Goal: Task Accomplishment & Management: Manage account settings

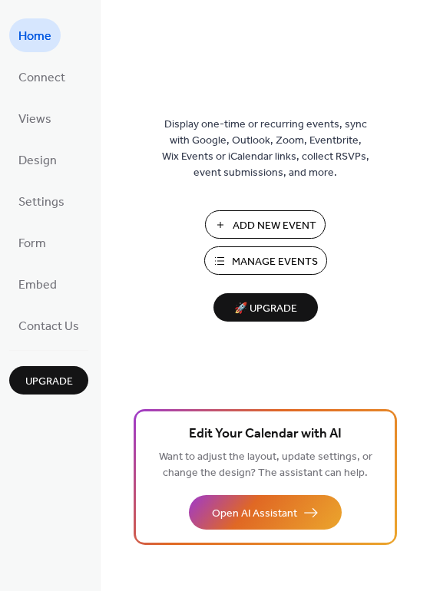
click at [301, 225] on span "Add New Event" at bounding box center [274, 226] width 84 height 16
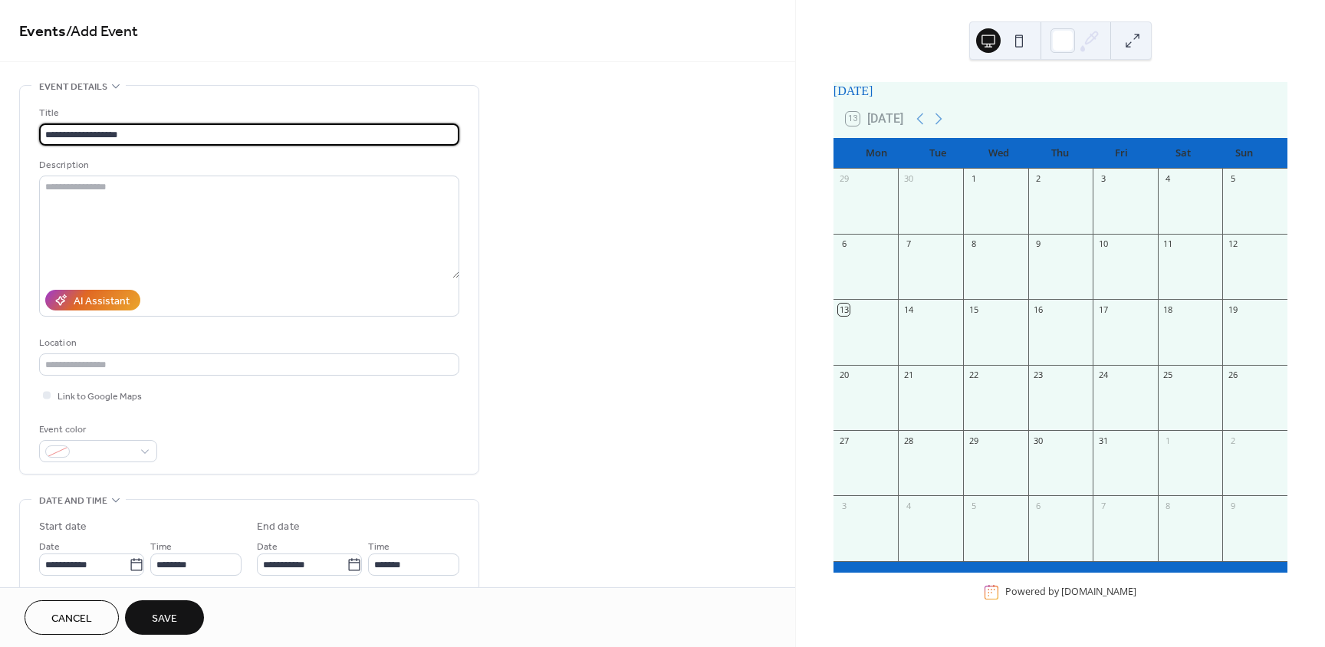
type input "**********"
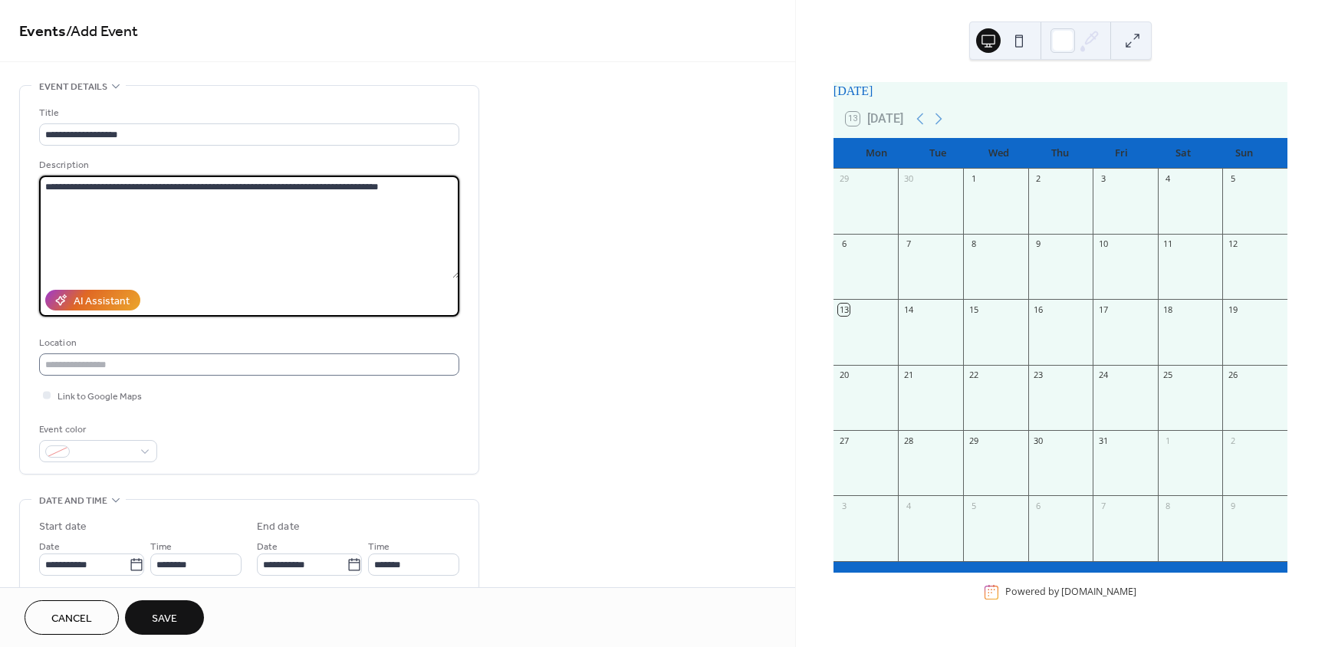
type textarea "**********"
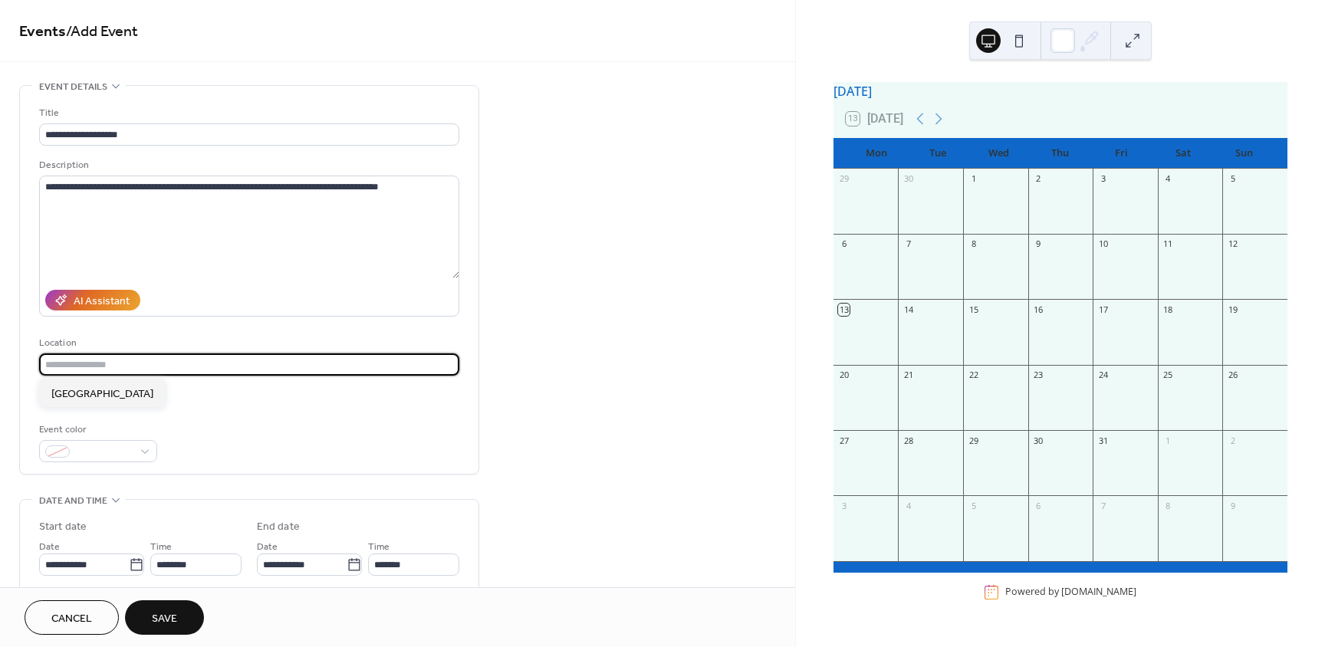
click at [72, 363] on input "text" at bounding box center [249, 365] width 420 height 22
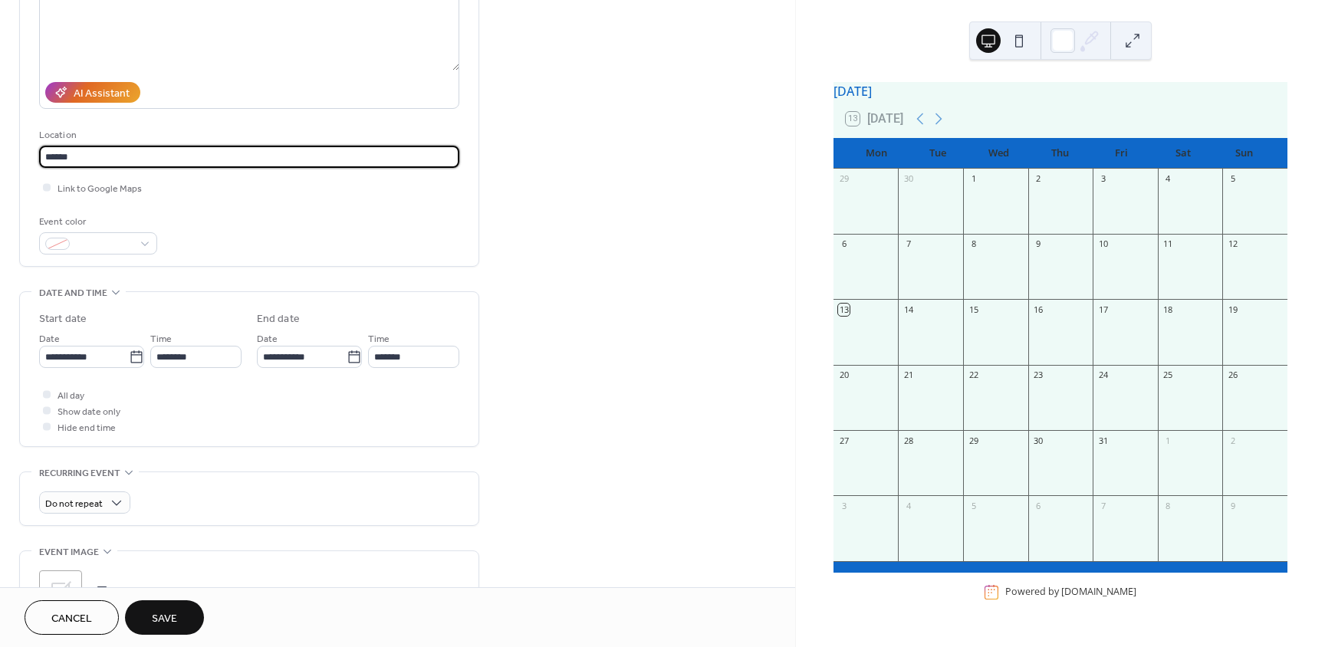
scroll to position [230, 0]
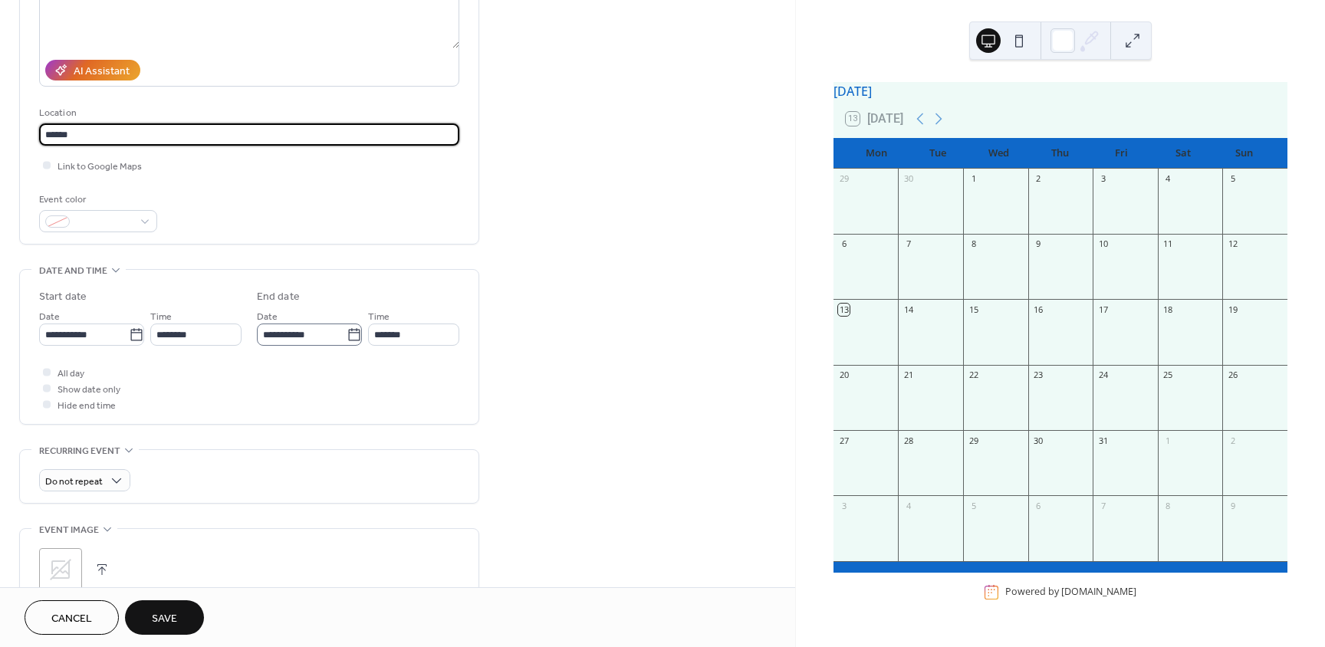
type input "******"
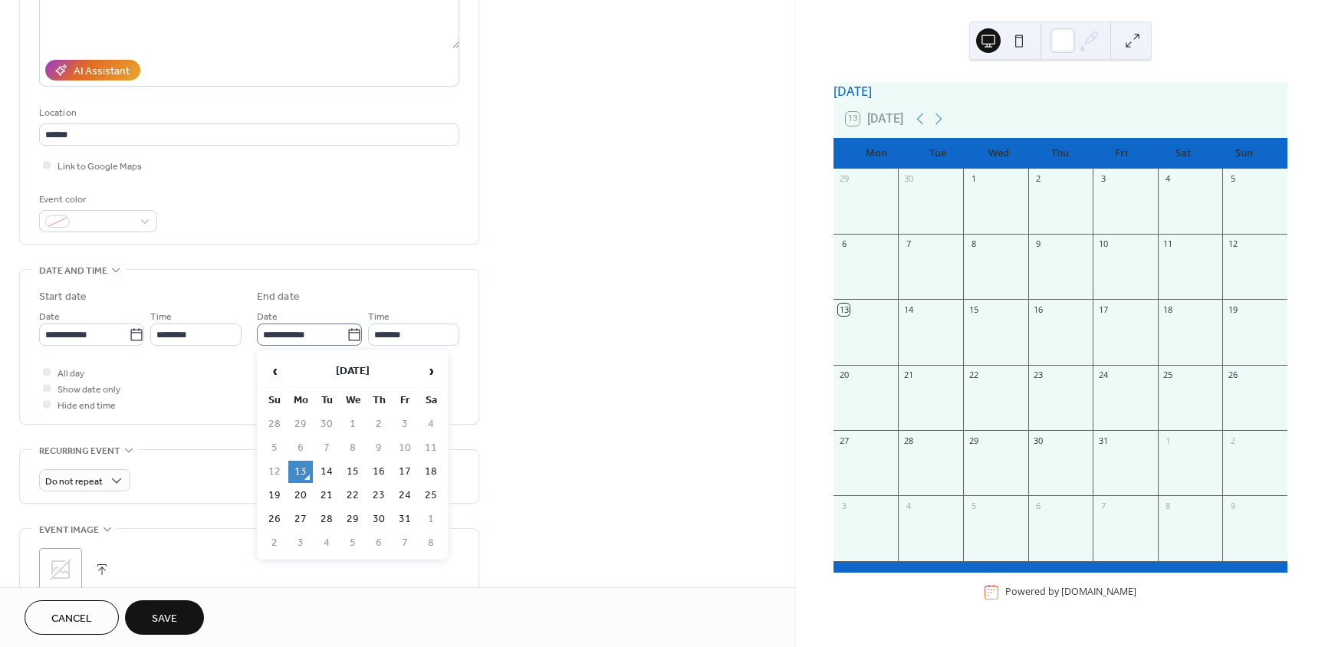
click at [348, 335] on icon at bounding box center [354, 335] width 15 height 15
click at [347, 335] on input "**********" at bounding box center [302, 335] width 90 height 22
click at [295, 496] on td "20" at bounding box center [300, 496] width 25 height 22
type input "**********"
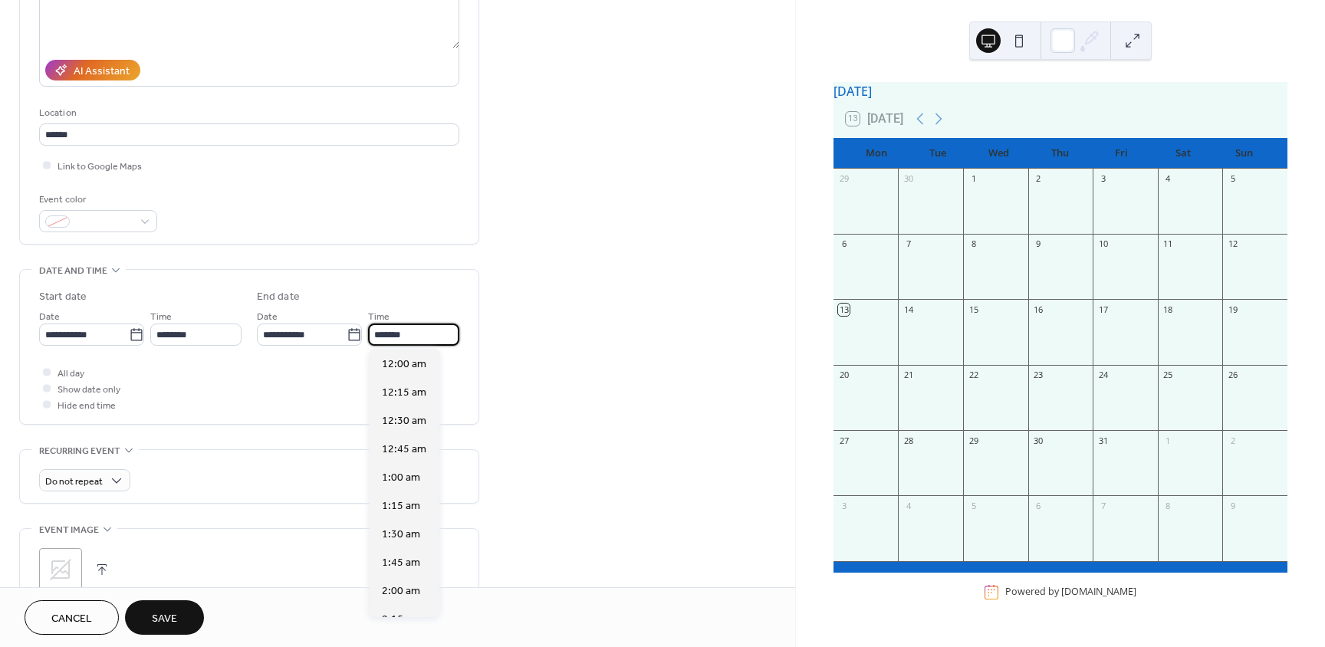
click at [416, 337] on input "*******" at bounding box center [413, 335] width 91 height 22
click at [418, 369] on span "12:00 am" at bounding box center [404, 365] width 44 height 16
type input "********"
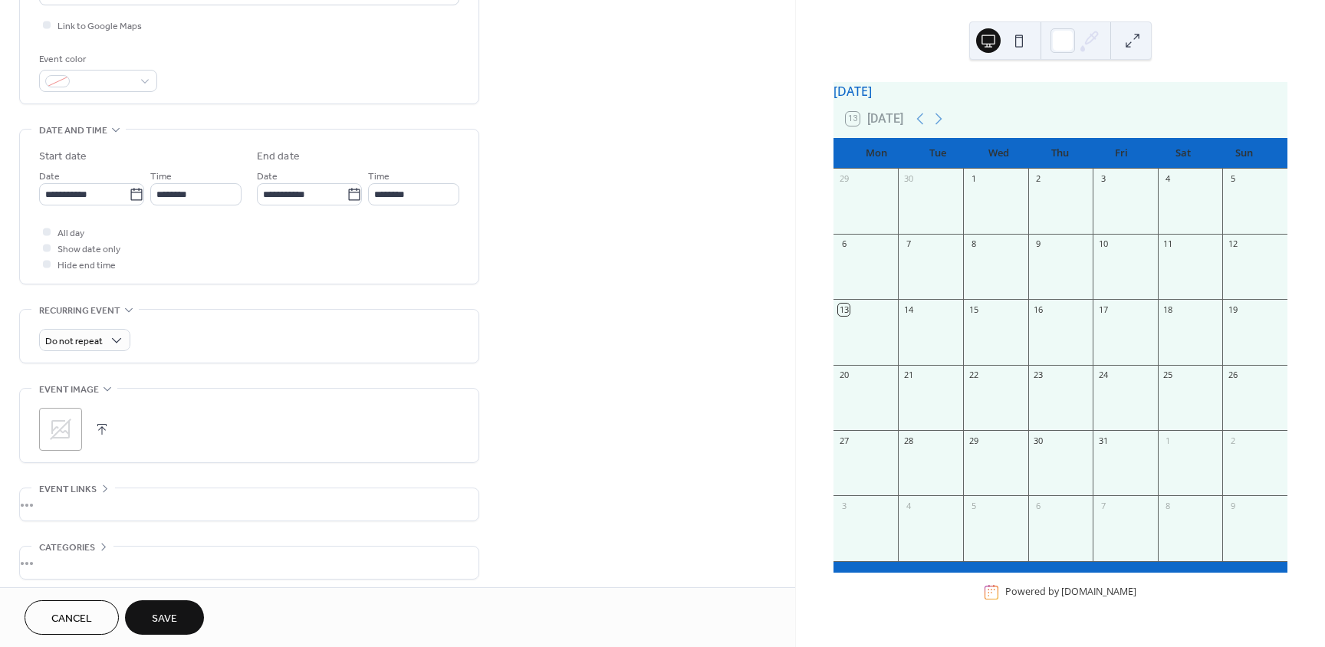
scroll to position [436, 0]
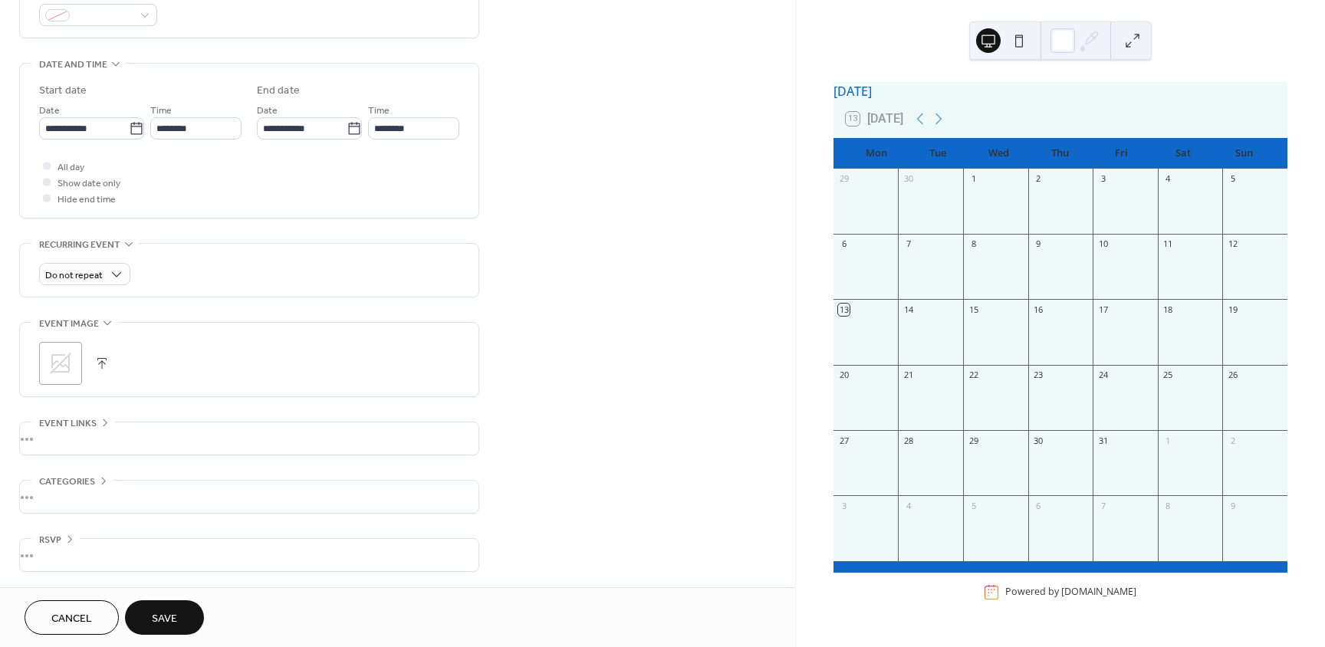
click at [170, 617] on span "Save" at bounding box center [164, 619] width 25 height 16
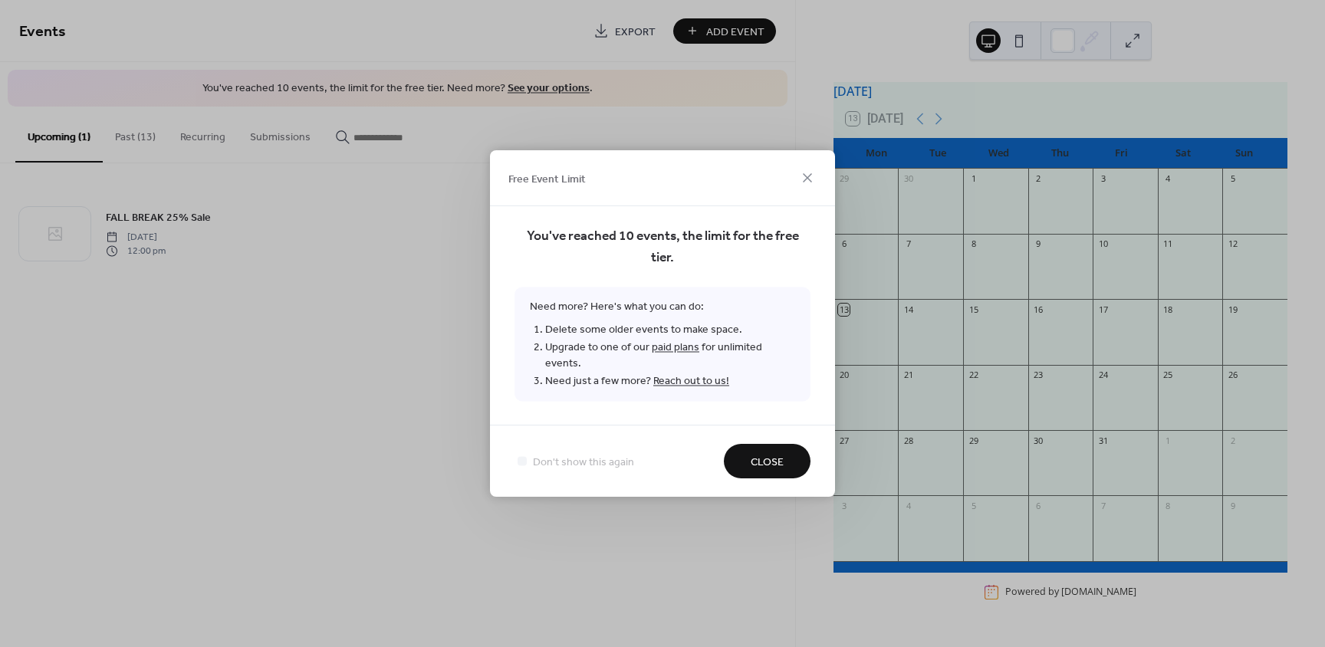
click at [759, 455] on span "Close" at bounding box center [767, 463] width 33 height 16
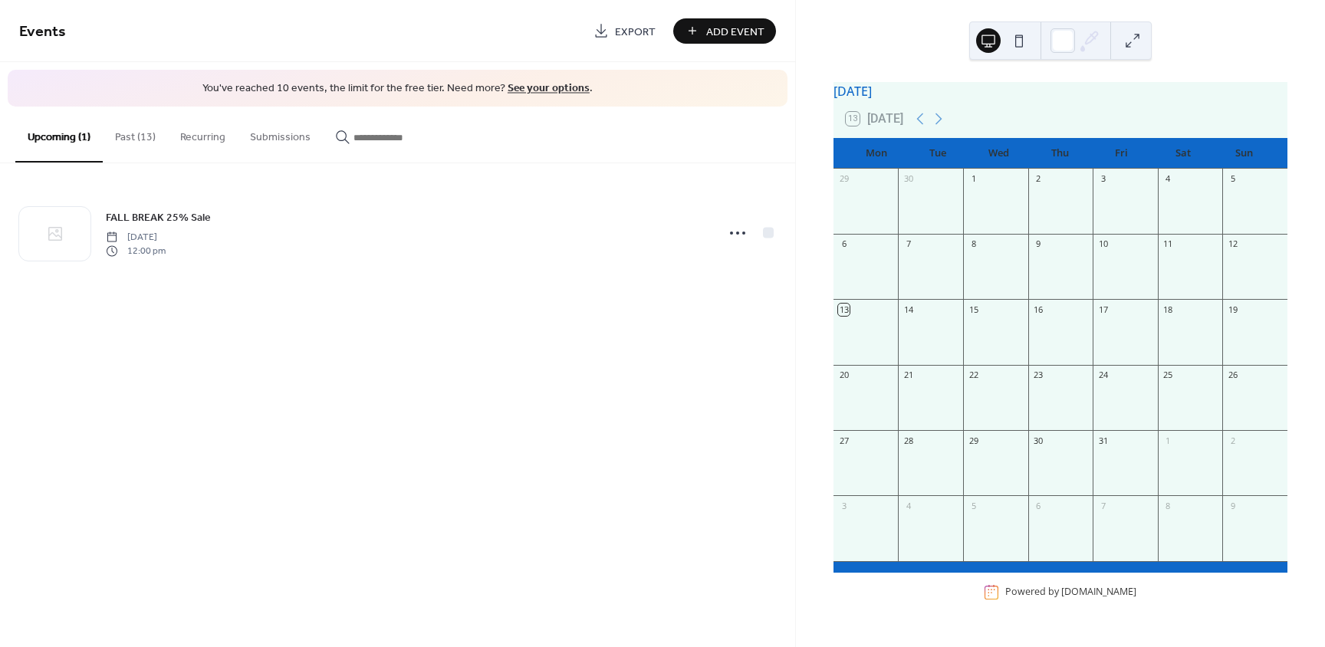
click at [143, 135] on button "Past (13)" at bounding box center [135, 134] width 65 height 54
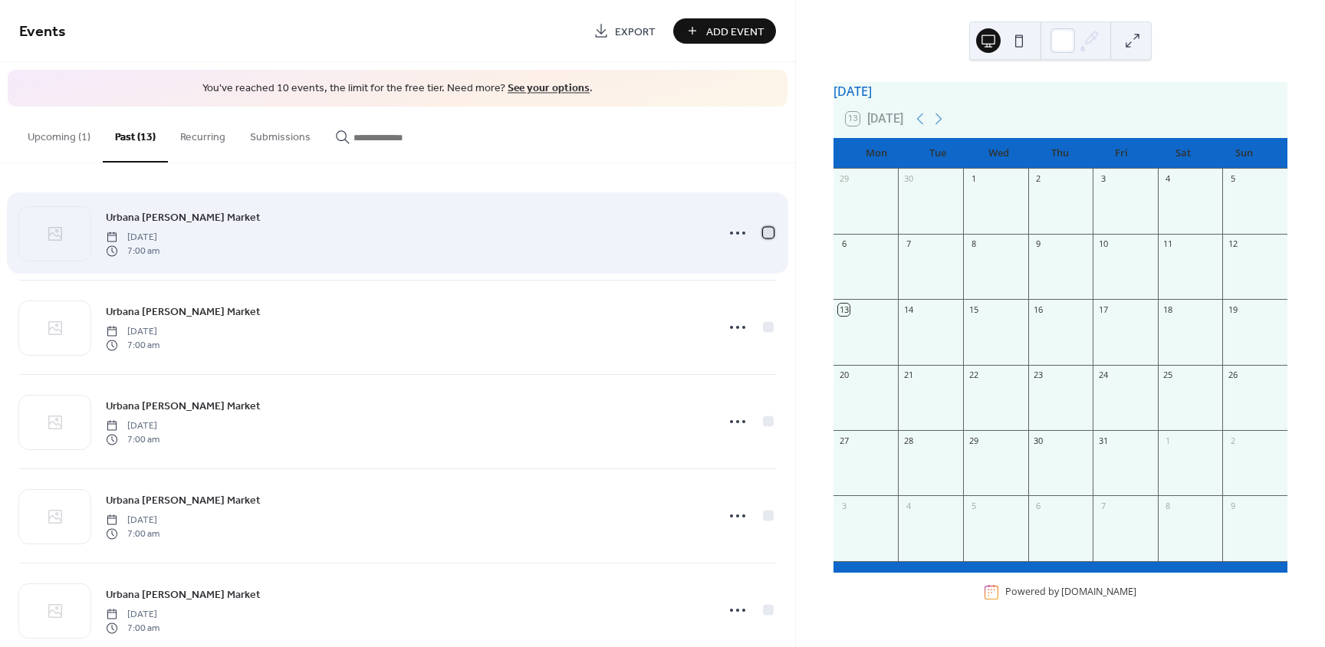
click at [764, 235] on div at bounding box center [768, 232] width 11 height 11
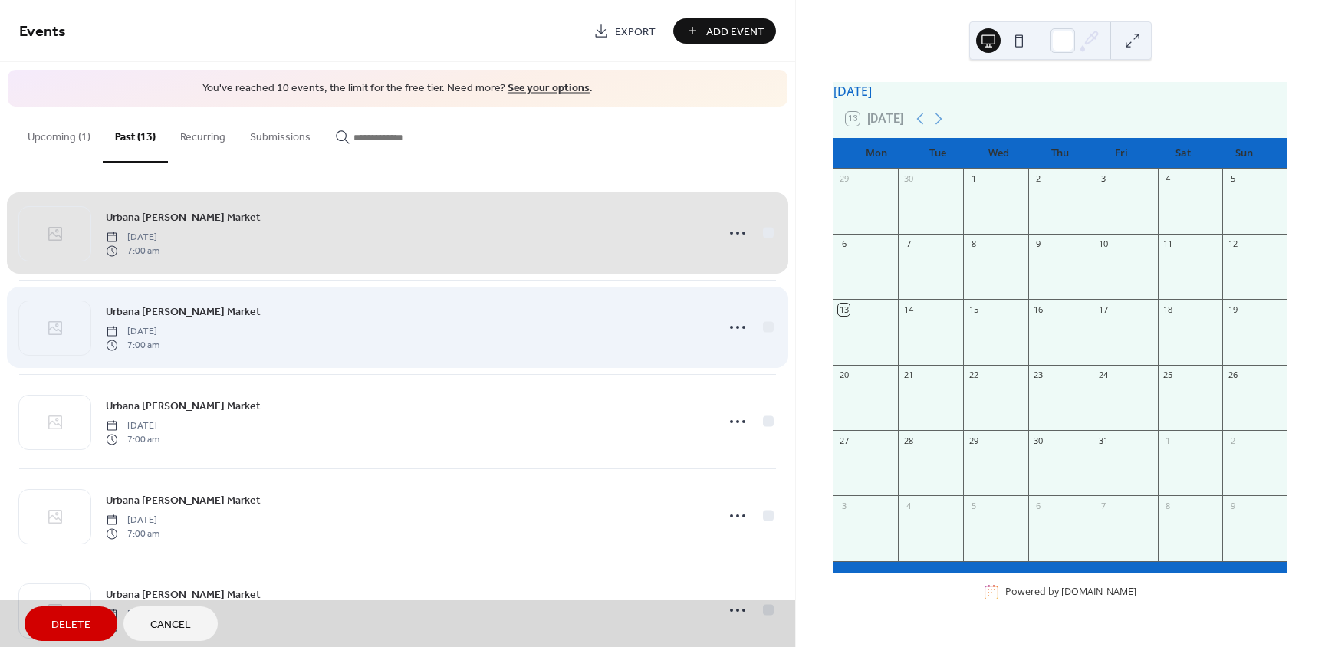
click at [769, 325] on div "Urbana [PERSON_NAME] Market [DATE] 7:00 am" at bounding box center [397, 327] width 757 height 94
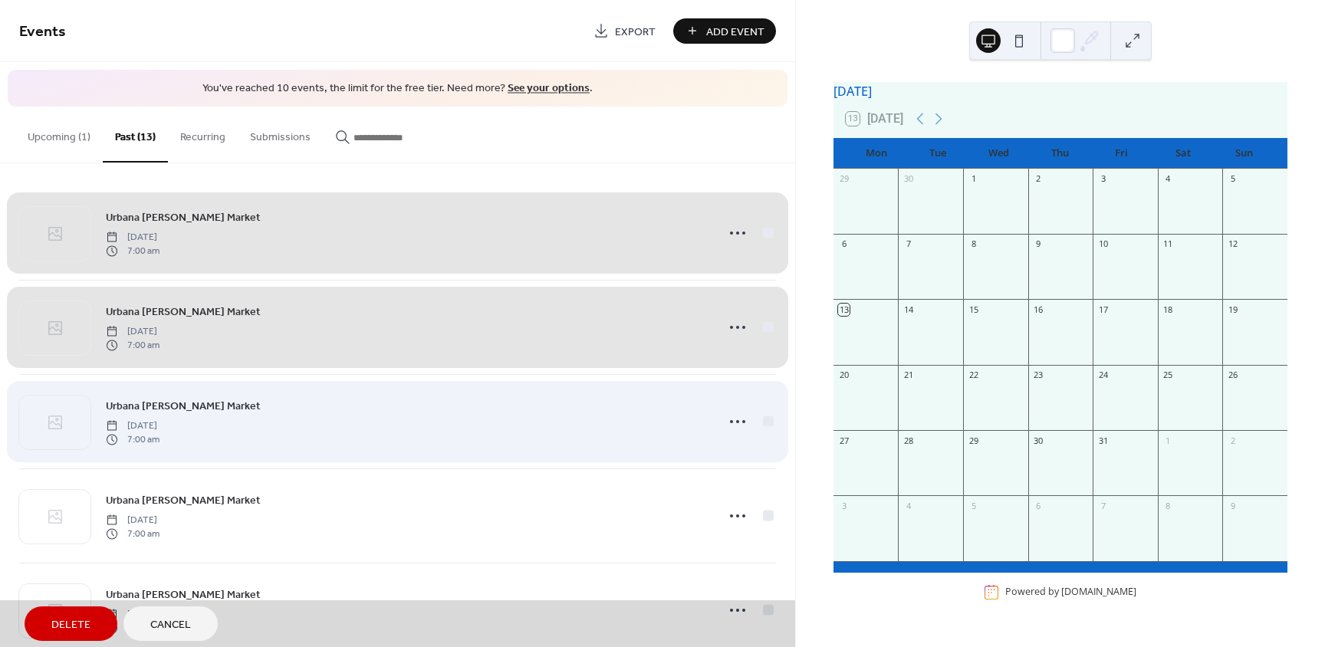
drag, startPoint x: 774, startPoint y: 423, endPoint x: 768, endPoint y: 428, distance: 8.2
click at [773, 423] on div "Urbana [PERSON_NAME] Market [DATE] 7:00 am [GEOGRAPHIC_DATA][PERSON_NAME] [DATE…" at bounding box center [397, 405] width 795 height 484
click at [764, 424] on div "Urbana [PERSON_NAME] Market [DATE] 7:00 am" at bounding box center [397, 421] width 757 height 94
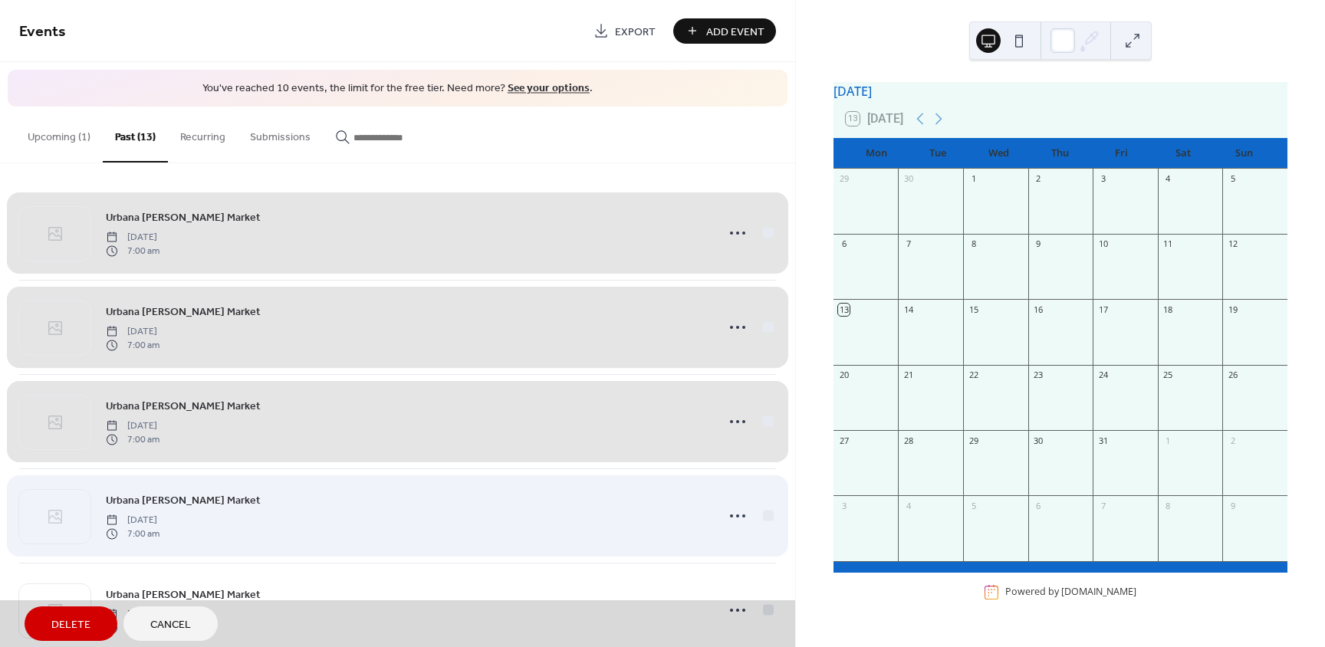
click at [762, 514] on div "Urbana [PERSON_NAME] Market [DATE] 7:00 am" at bounding box center [397, 516] width 757 height 94
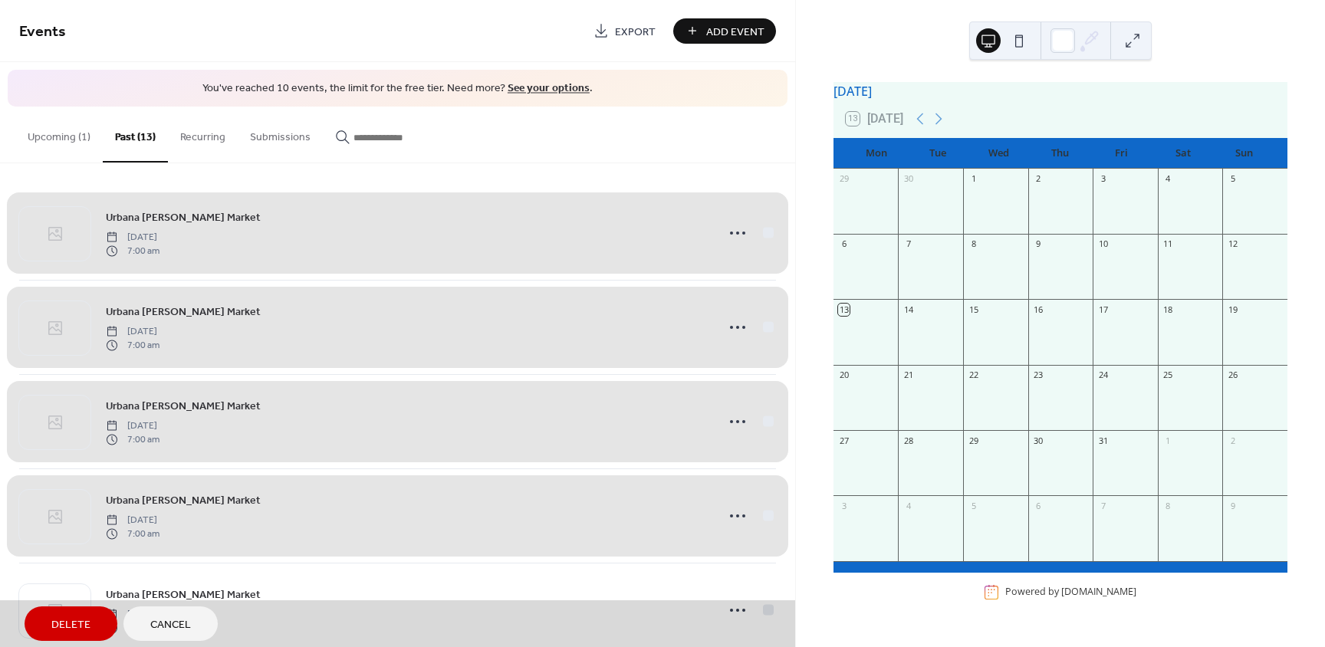
scroll to position [230, 0]
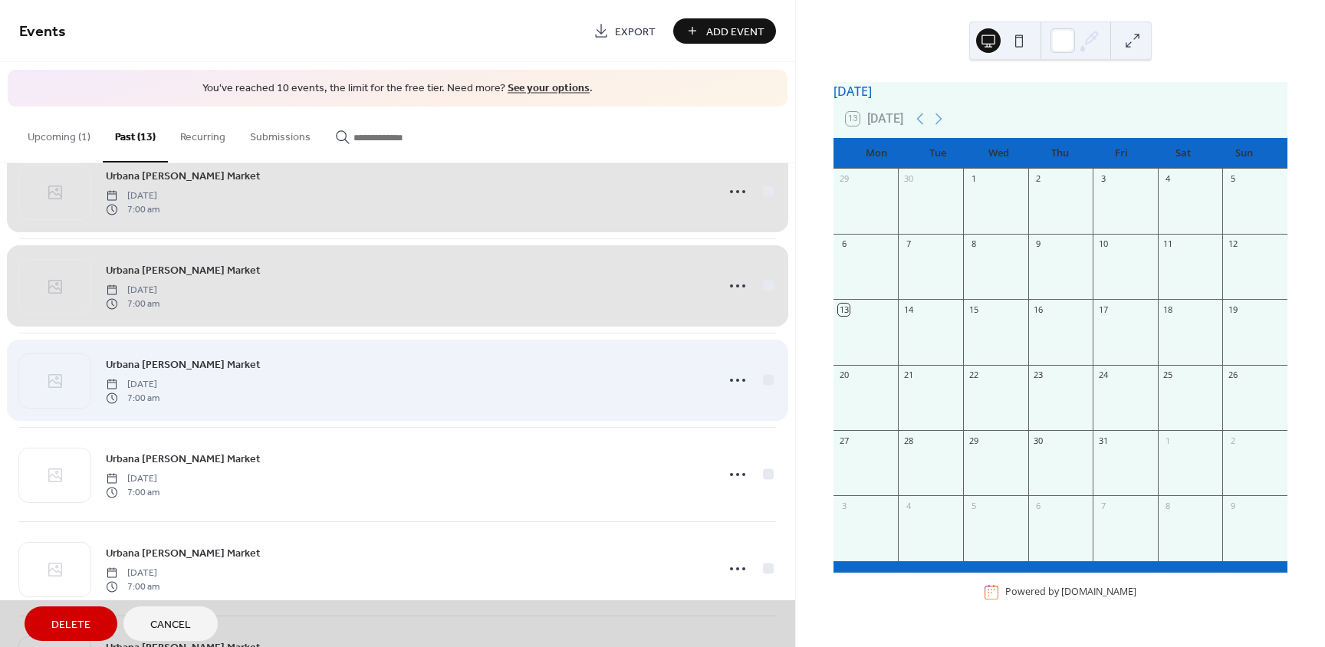
click at [761, 382] on div "Urbana [PERSON_NAME] Market [DATE] 7:00 am" at bounding box center [397, 380] width 757 height 94
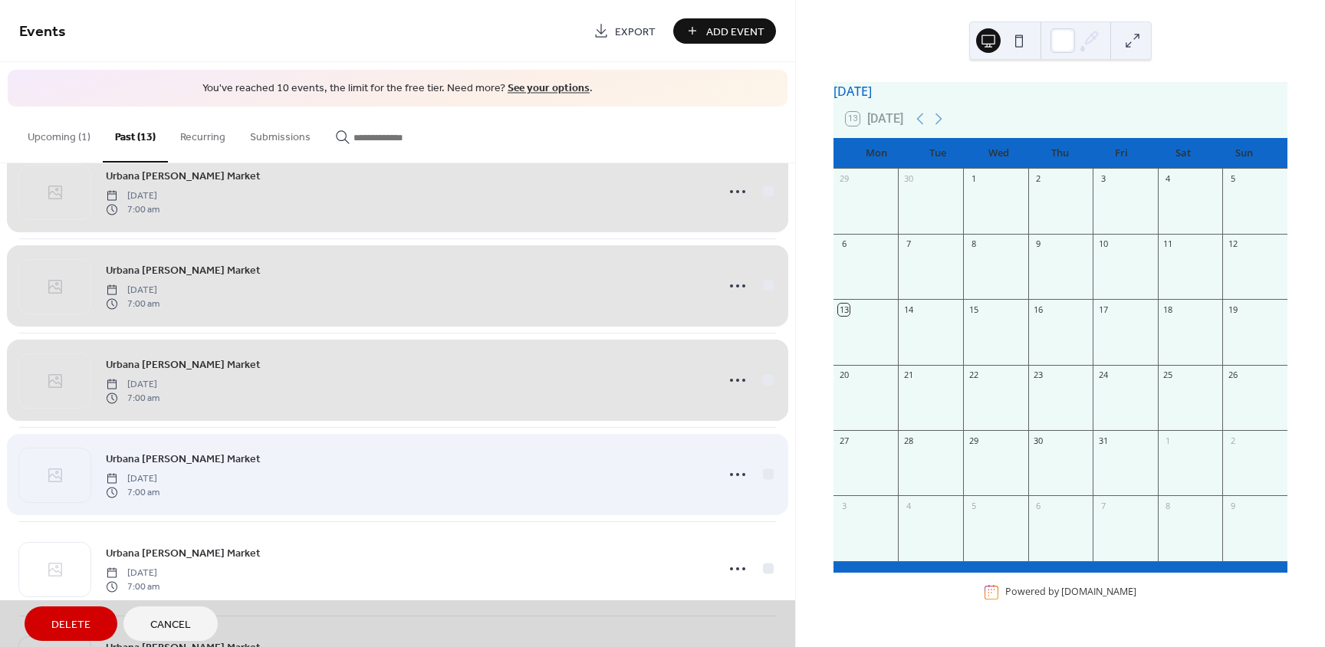
click at [765, 476] on div "Urbana [PERSON_NAME] Market [DATE] 7:00 am" at bounding box center [397, 474] width 757 height 94
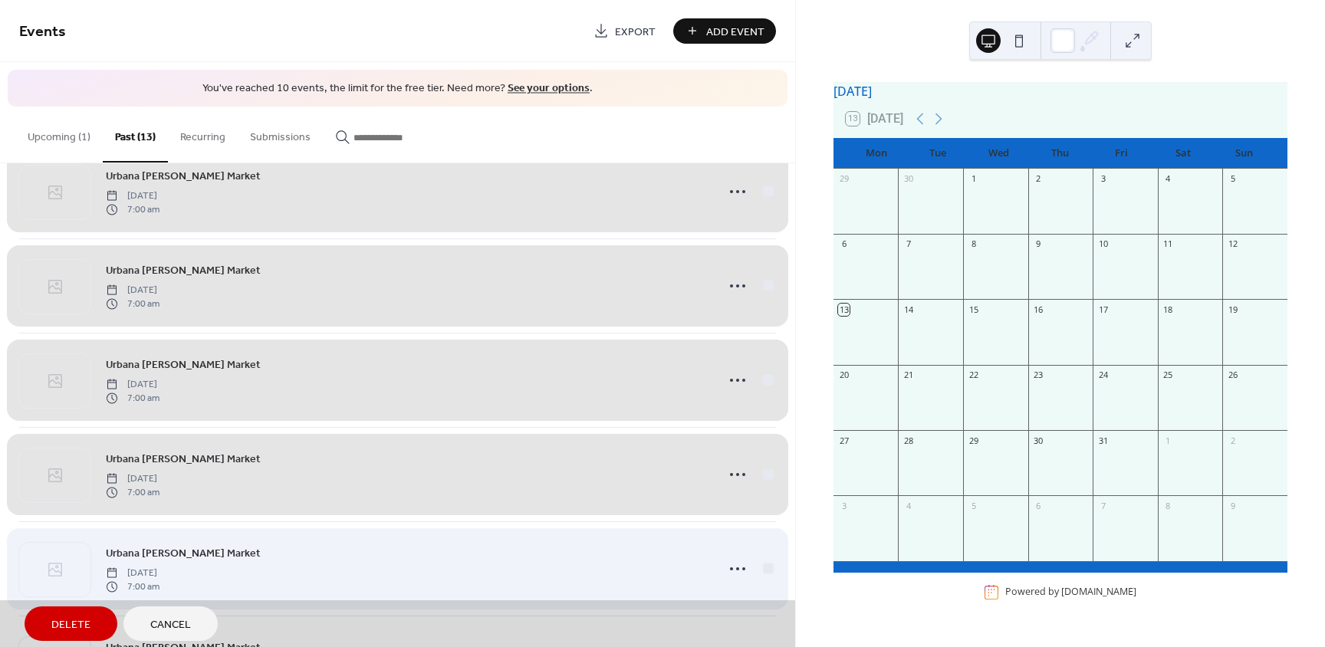
click at [764, 570] on div "Urbana [PERSON_NAME] Market [DATE] 7:00 am" at bounding box center [397, 569] width 757 height 94
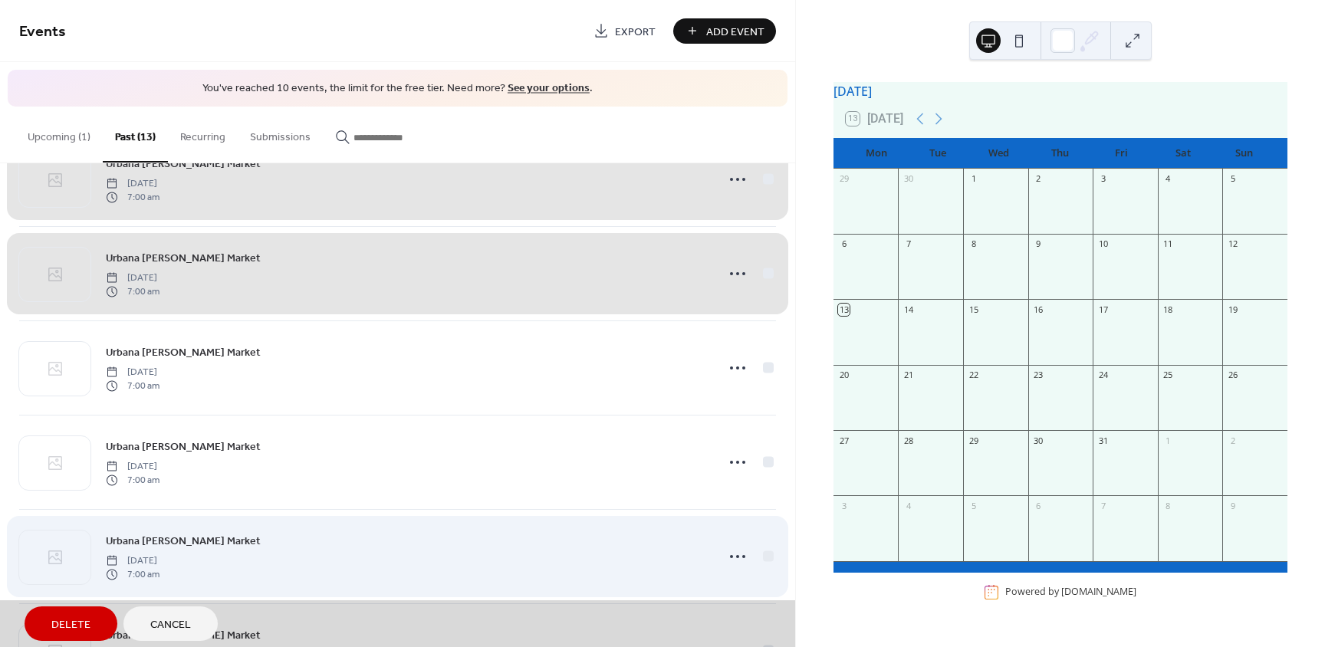
scroll to position [614, 0]
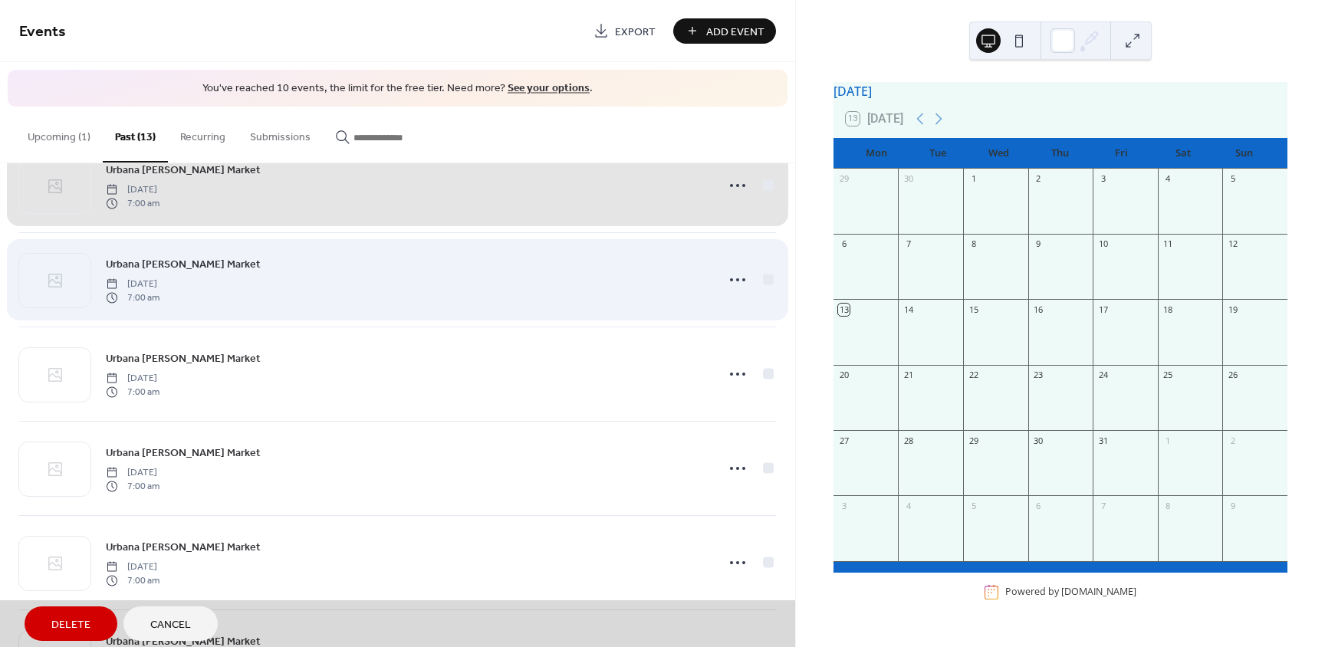
click at [762, 282] on div "Urbana [PERSON_NAME] Market [DATE] 7:00 am" at bounding box center [397, 279] width 757 height 94
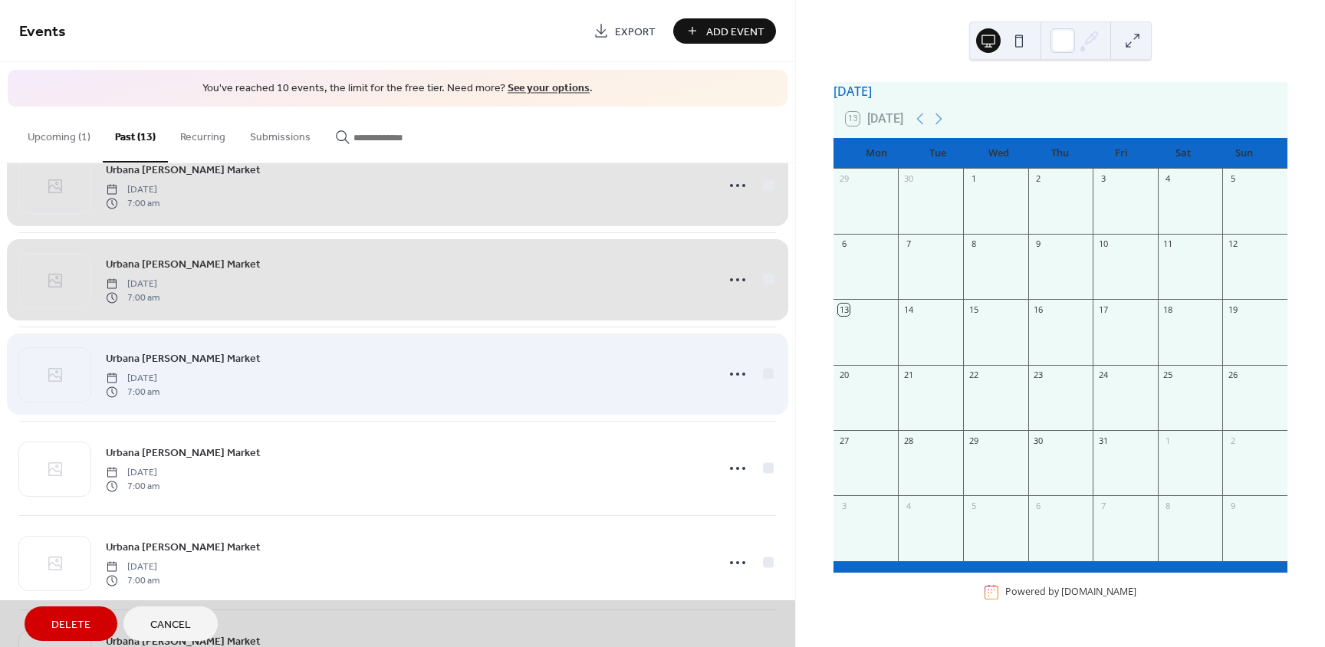
click at [762, 374] on div "Urbana [PERSON_NAME] Market [DATE] 7:00 am" at bounding box center [397, 374] width 757 height 94
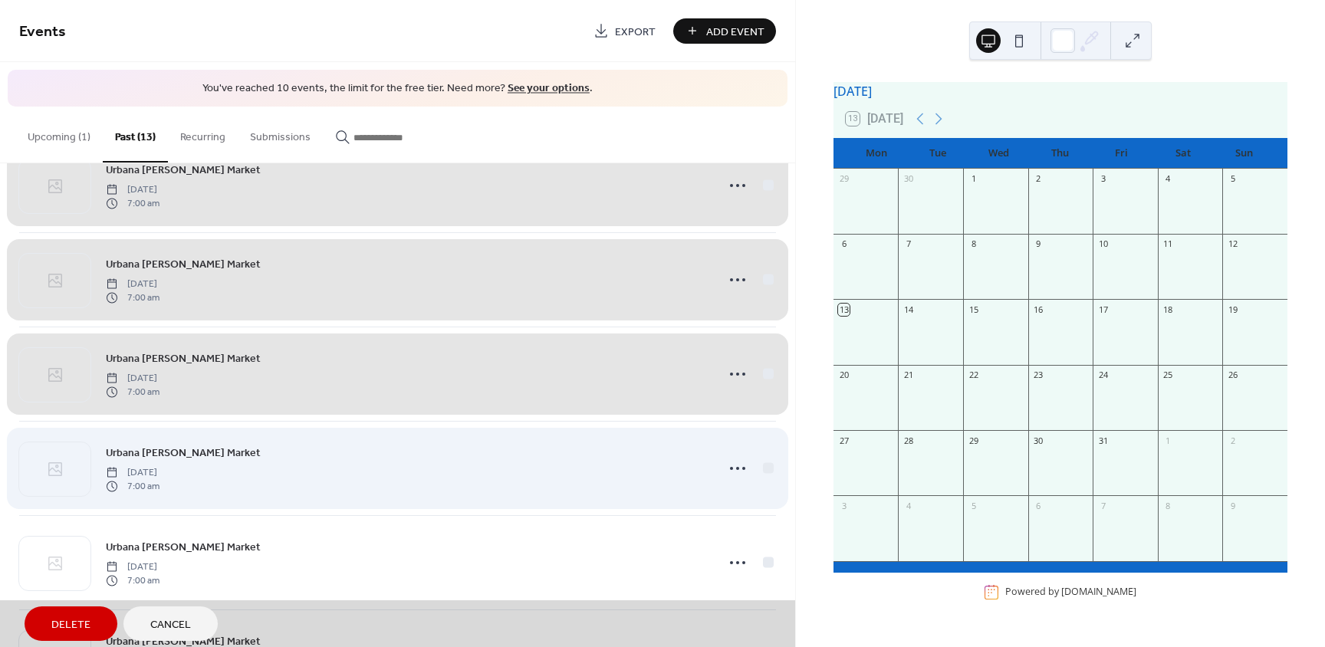
click at [762, 466] on div "Urbana [PERSON_NAME] Market [DATE] 7:00 am" at bounding box center [397, 468] width 757 height 94
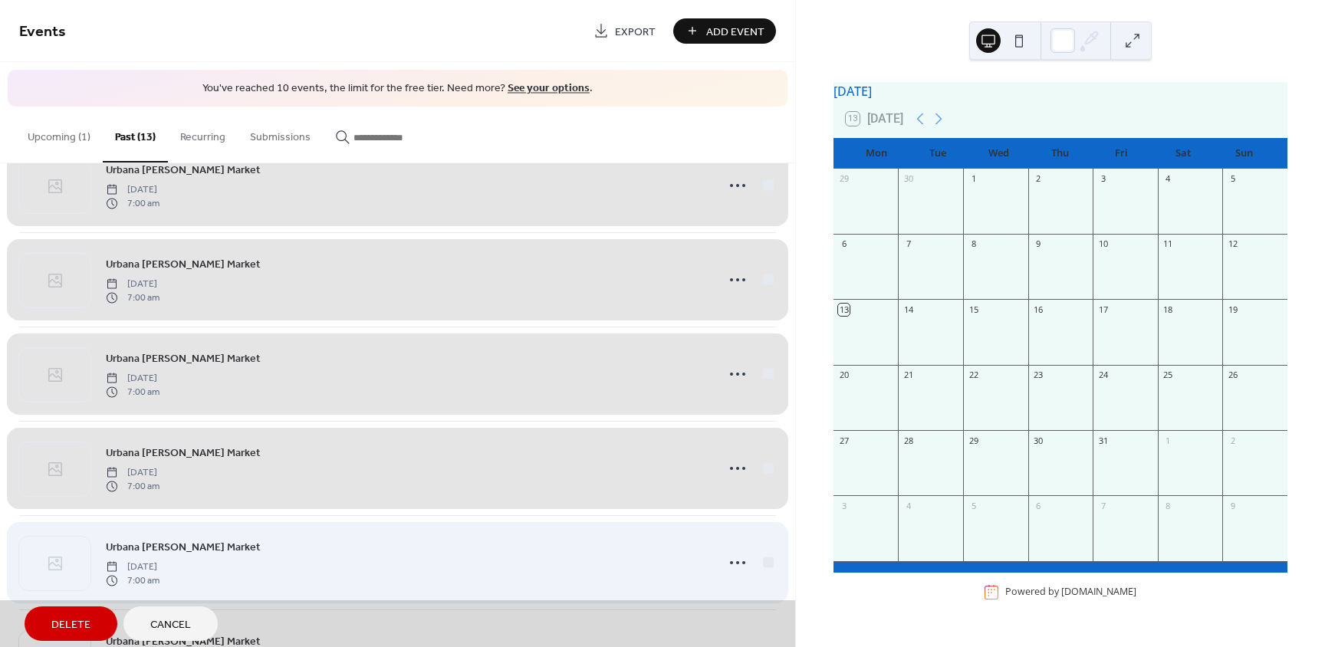
click at [761, 565] on div "Urbana [PERSON_NAME] Market [DATE] 7:00 am" at bounding box center [397, 562] width 757 height 94
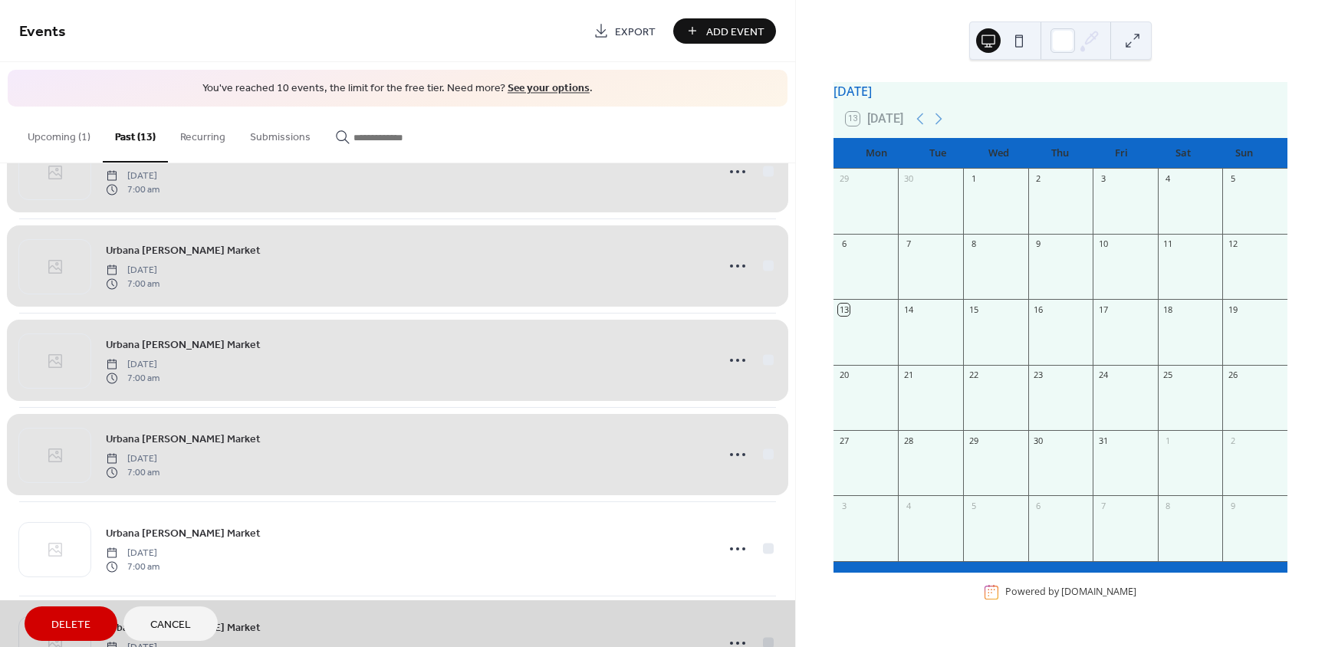
scroll to position [788, 0]
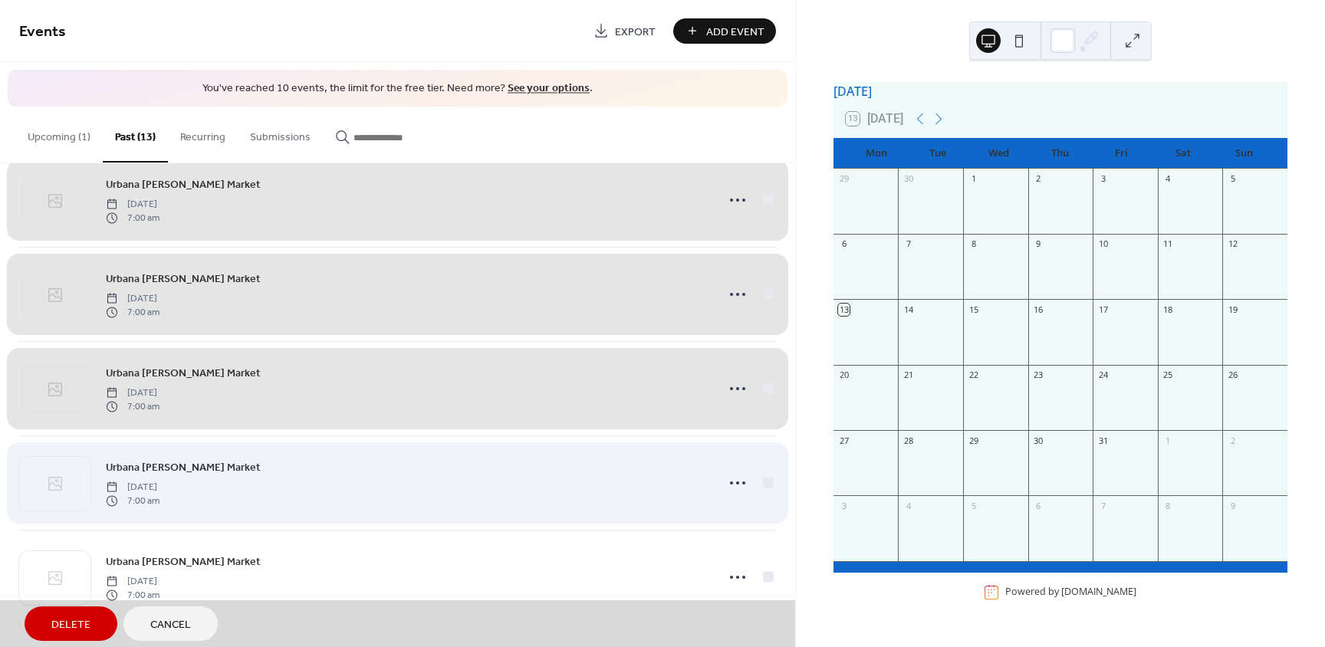
click at [762, 482] on div "Urbana [PERSON_NAME] Market [DATE] 7:00 am" at bounding box center [397, 483] width 757 height 94
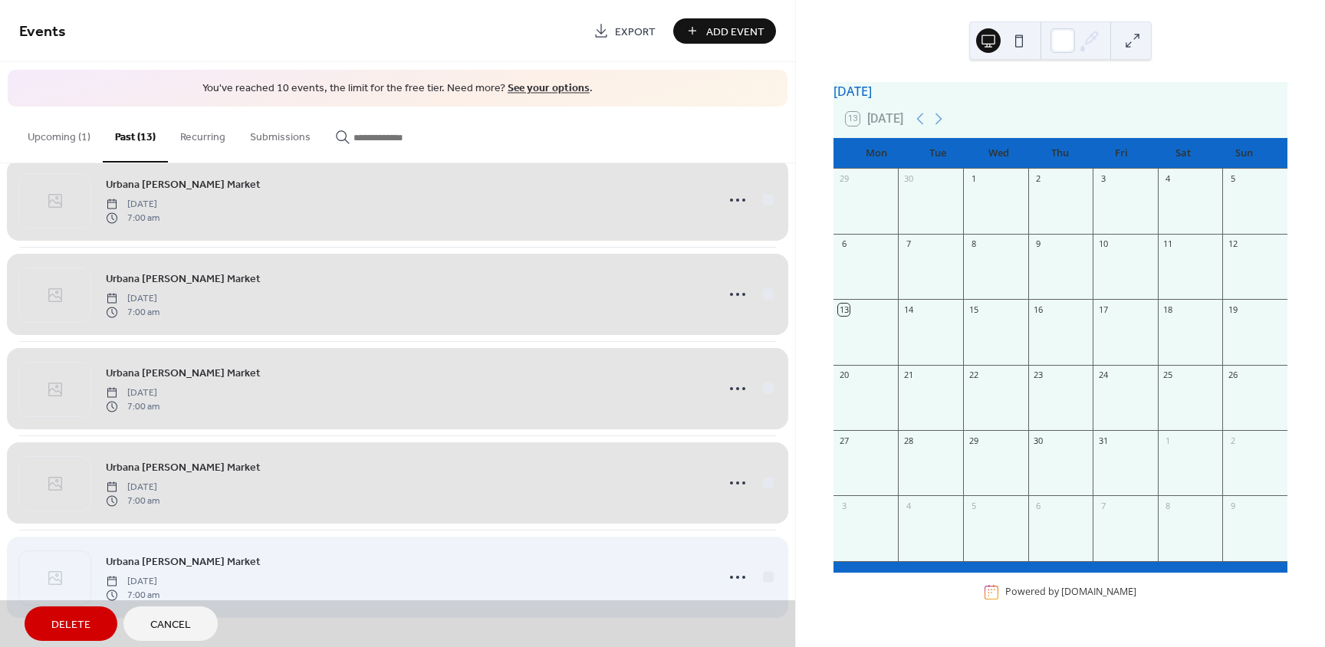
click at [765, 577] on div "Urbana [PERSON_NAME] Market [DATE] 7:00 am" at bounding box center [397, 577] width 757 height 94
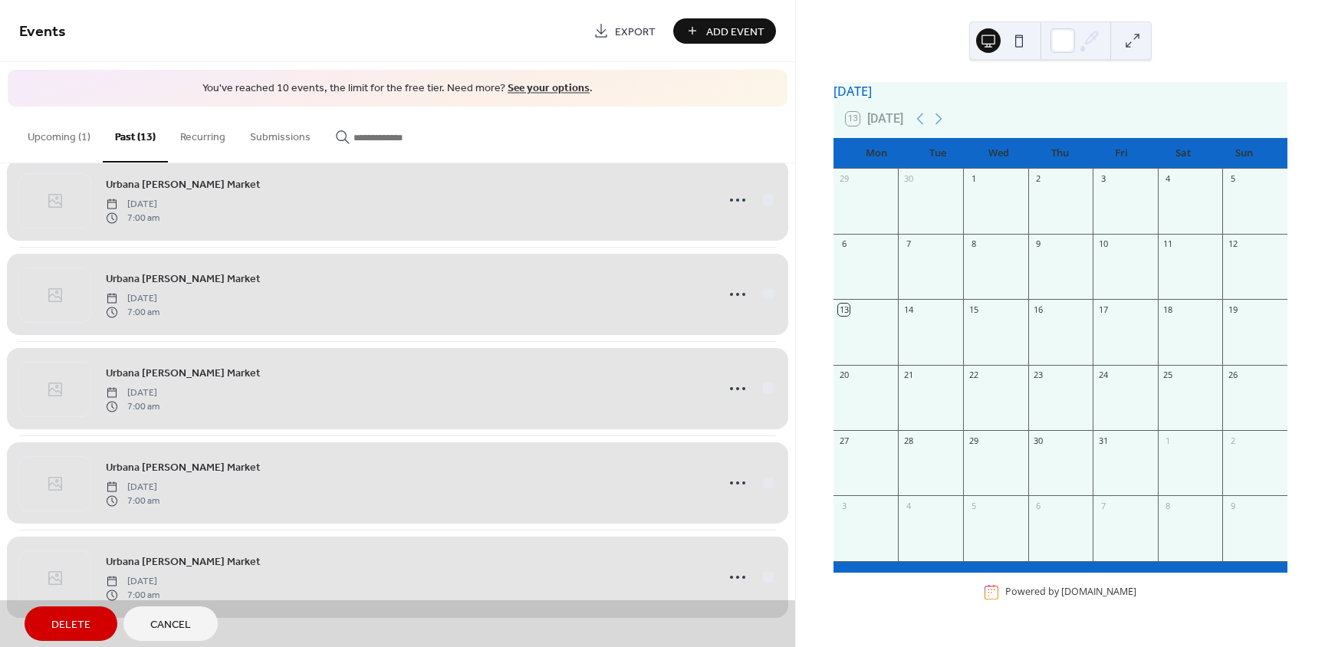
click at [90, 633] on button "Delete" at bounding box center [71, 624] width 93 height 35
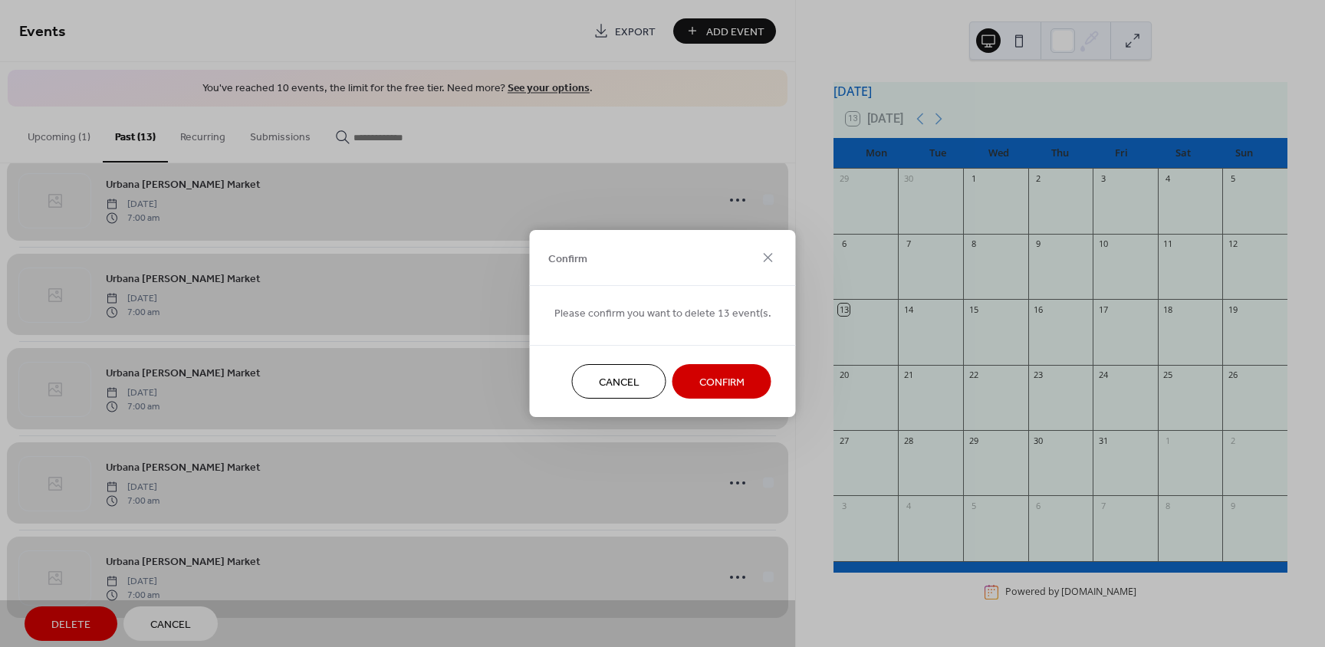
click at [736, 384] on span "Confirm" at bounding box center [722, 383] width 45 height 16
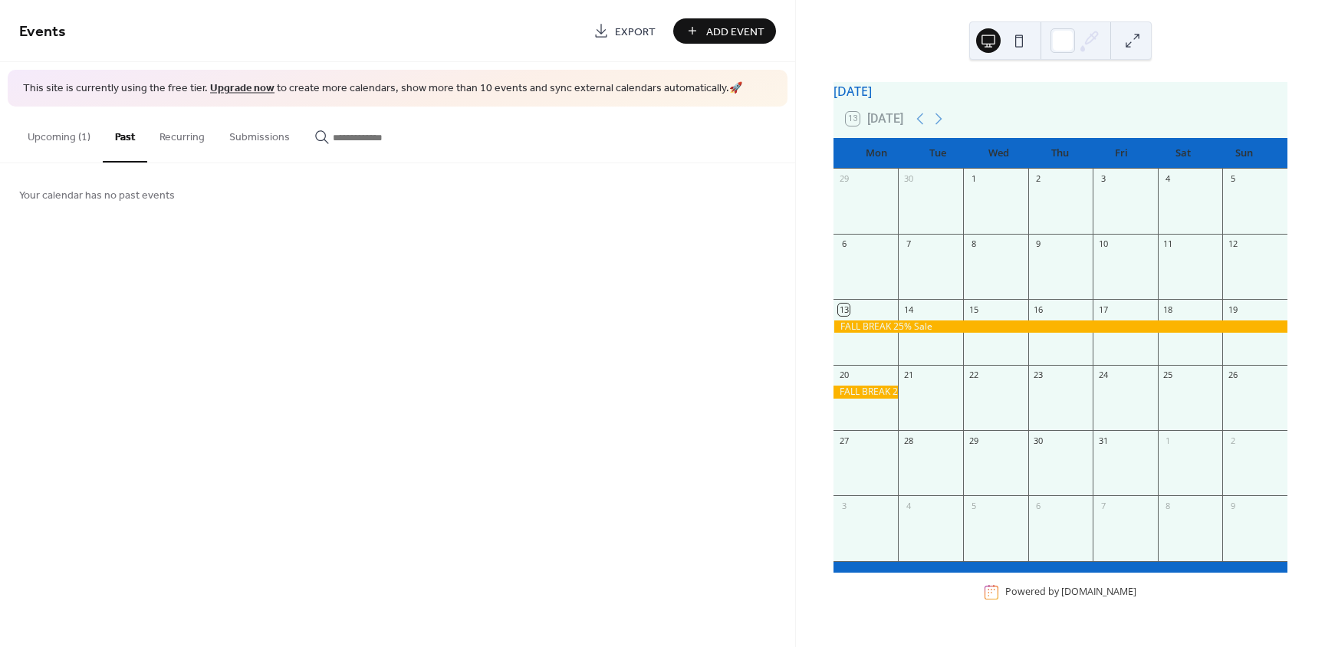
drag, startPoint x: 52, startPoint y: 137, endPoint x: 40, endPoint y: 160, distance: 26.8
click at [51, 137] on button "Upcoming (1)" at bounding box center [58, 134] width 87 height 54
